Goal: Information Seeking & Learning: Learn about a topic

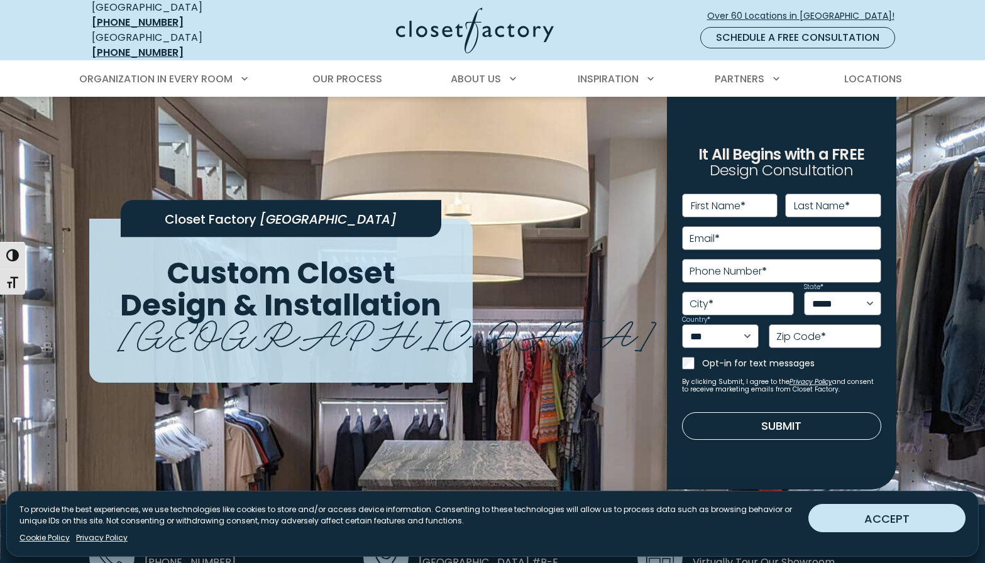
click at [875, 522] on button "ACCEPT" at bounding box center [886, 518] width 157 height 28
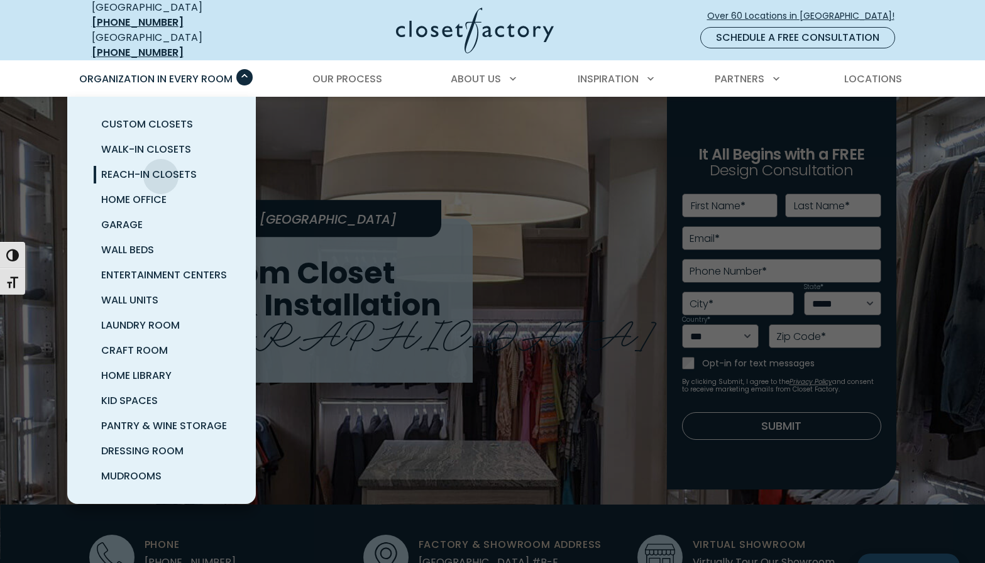
click at [161, 167] on span "Reach-In Closets" at bounding box center [149, 174] width 96 height 14
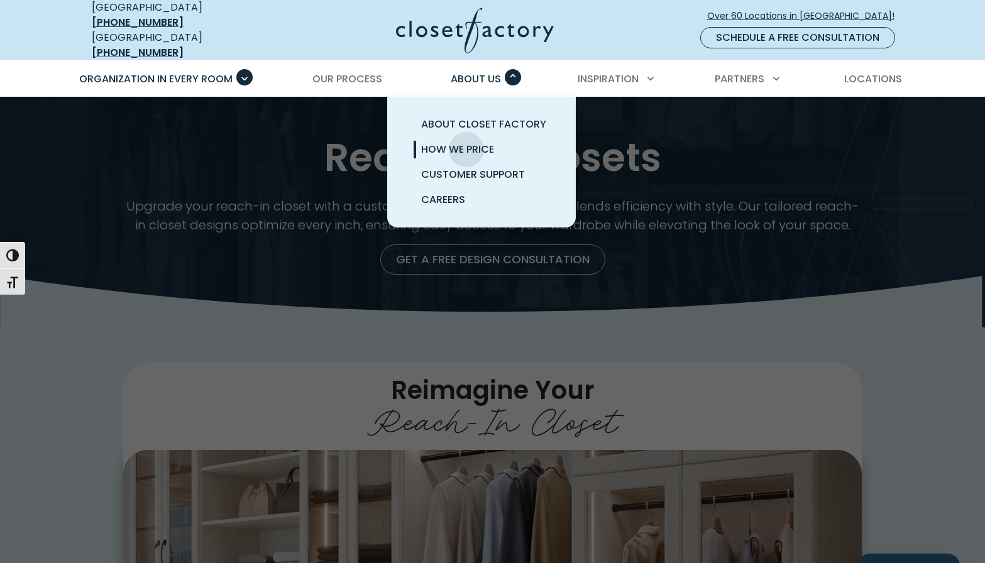
click at [466, 142] on span "How We Price" at bounding box center [457, 149] width 73 height 14
